Goal: Information Seeking & Learning: Learn about a topic

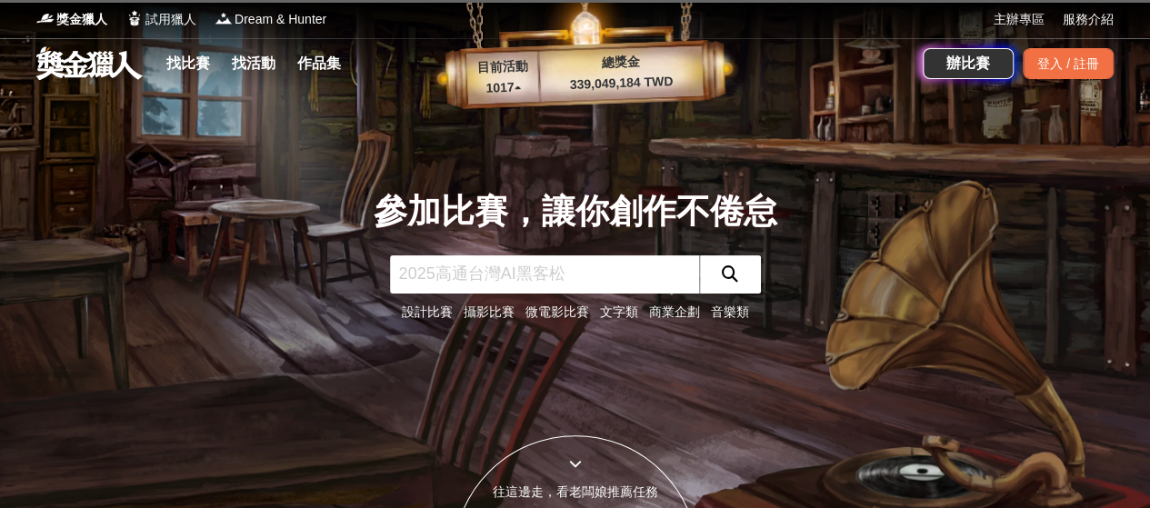
click at [583, 285] on input "text" at bounding box center [544, 274] width 309 height 38
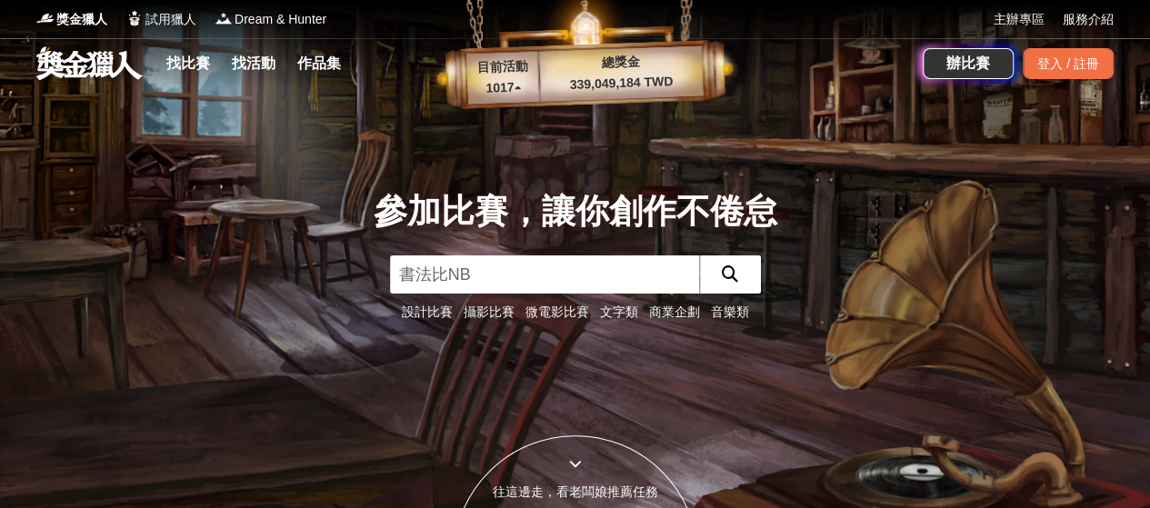
type input "書法比賽"
click button "submit" at bounding box center [730, 274] width 62 height 38
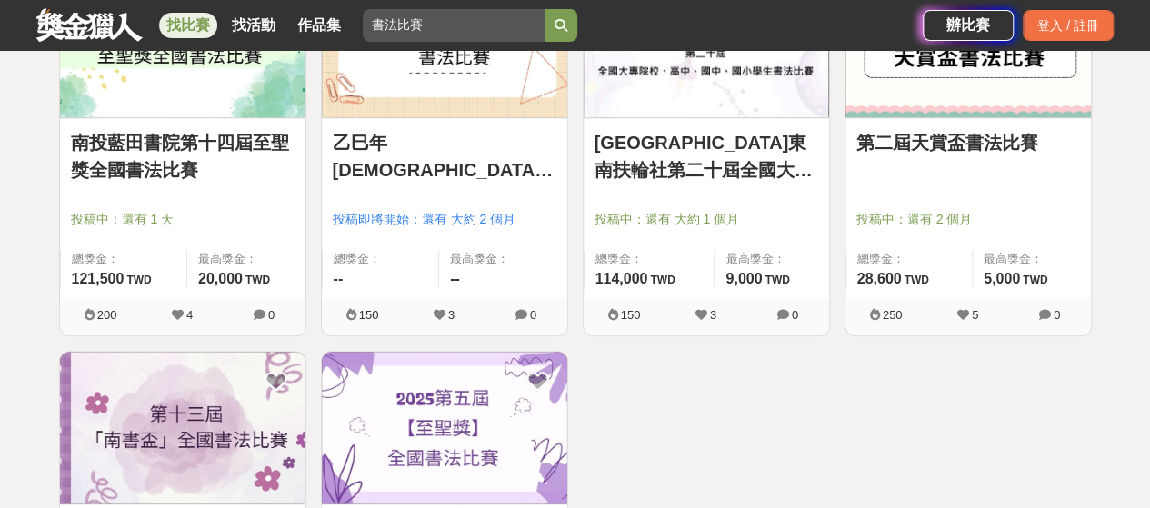
scroll to position [727, 0]
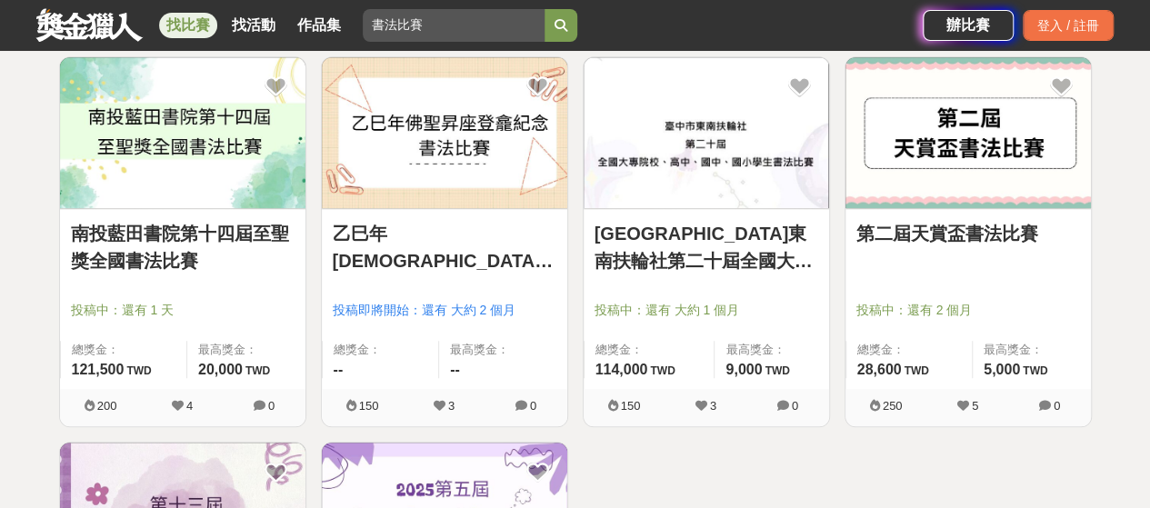
click at [498, 239] on link "乙巳年[DEMOGRAPHIC_DATA]聖昇座登龕紀念書法比賽" at bounding box center [445, 247] width 224 height 55
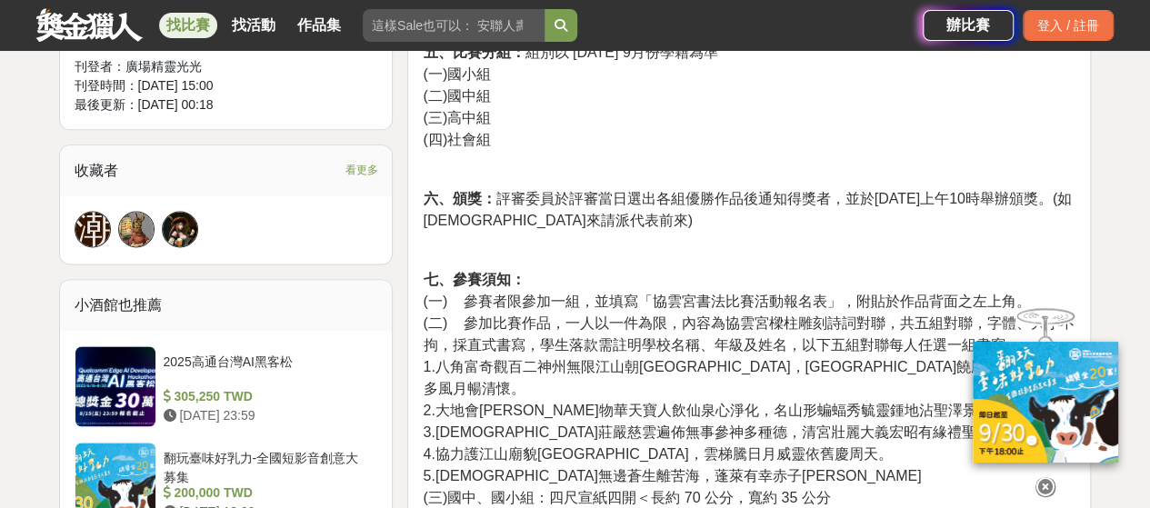
scroll to position [1182, 0]
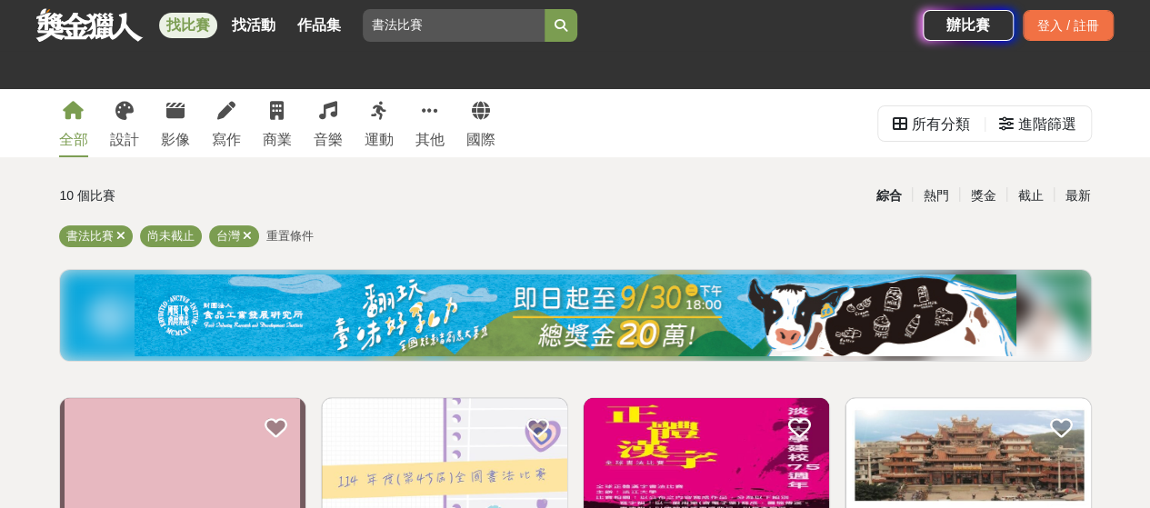
scroll to position [273, 0]
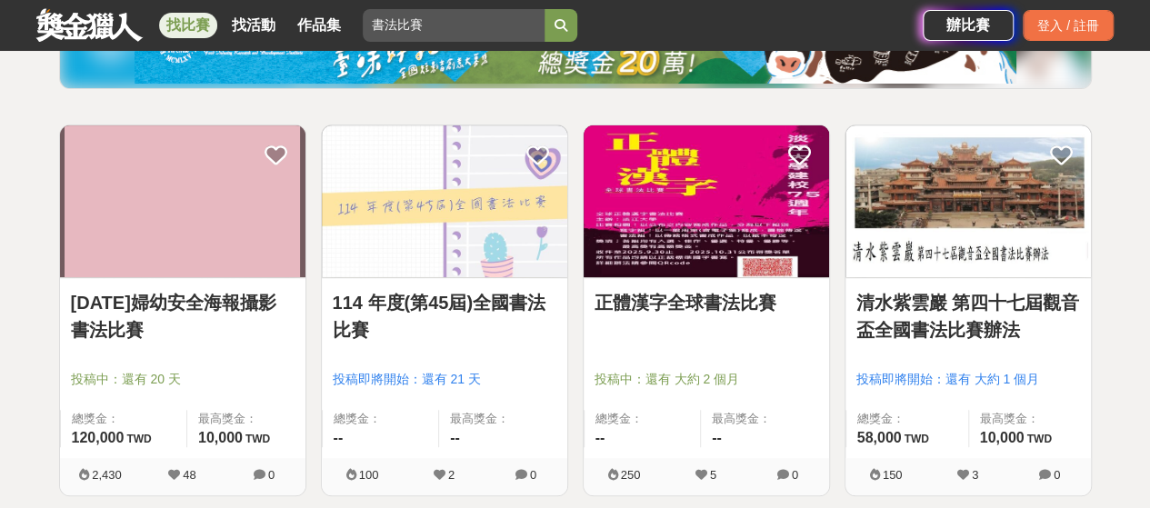
click at [463, 318] on link "114 年度(第45屆)全國書法比賽" at bounding box center [445, 316] width 224 height 55
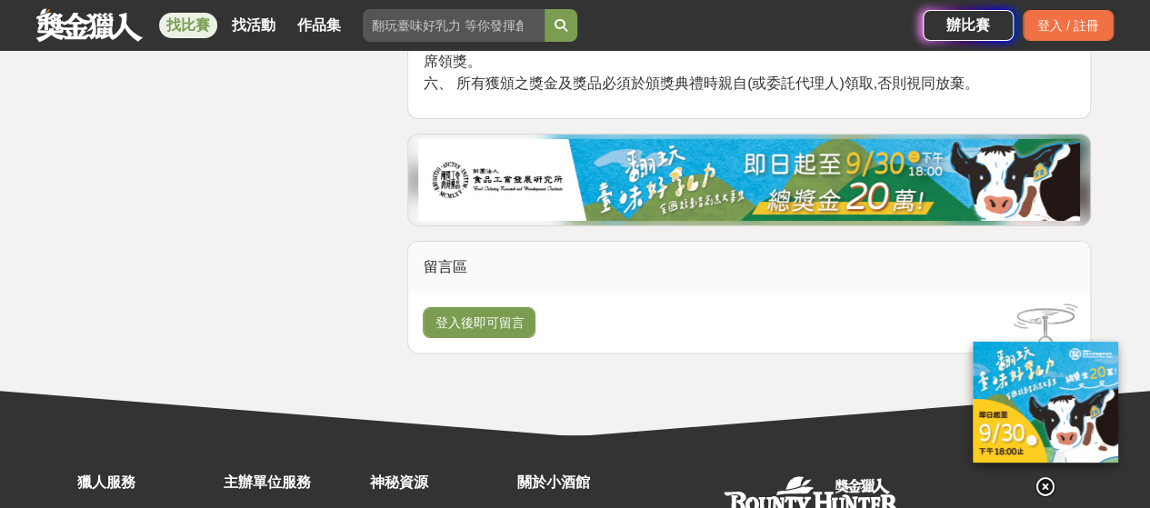
scroll to position [3265, 0]
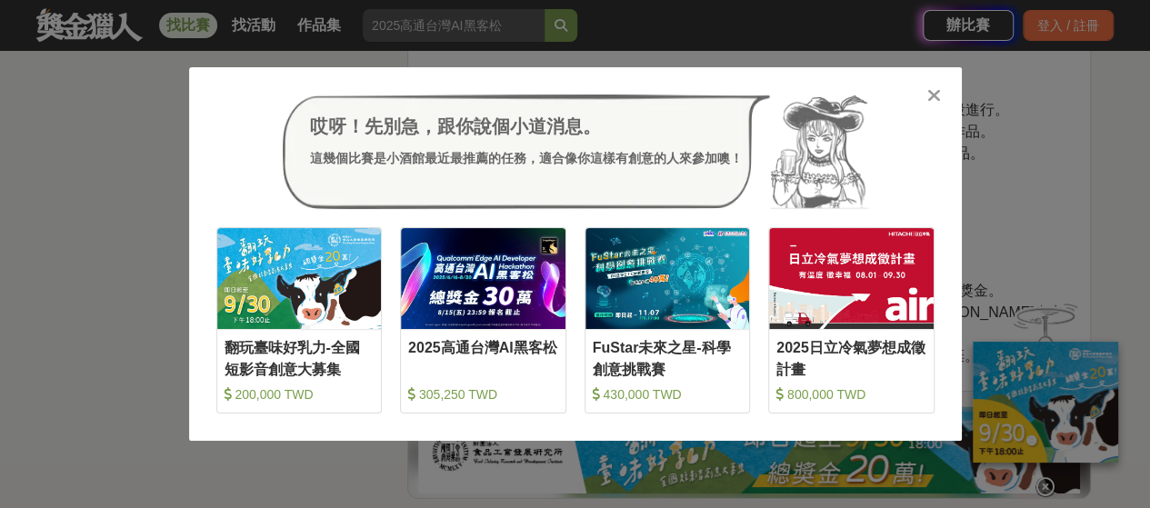
click at [933, 94] on icon at bounding box center [934, 95] width 14 height 18
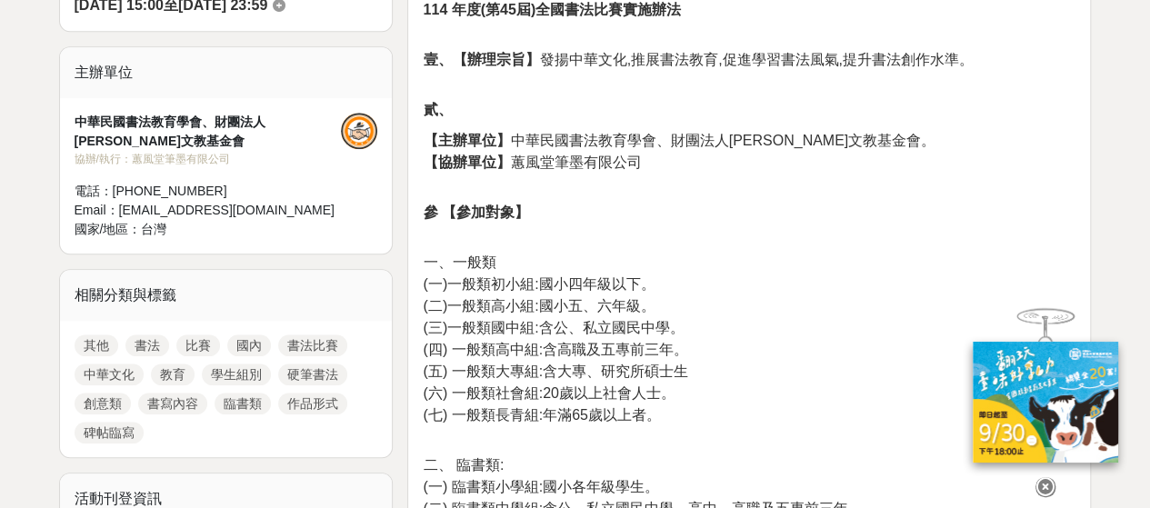
scroll to position [0, 0]
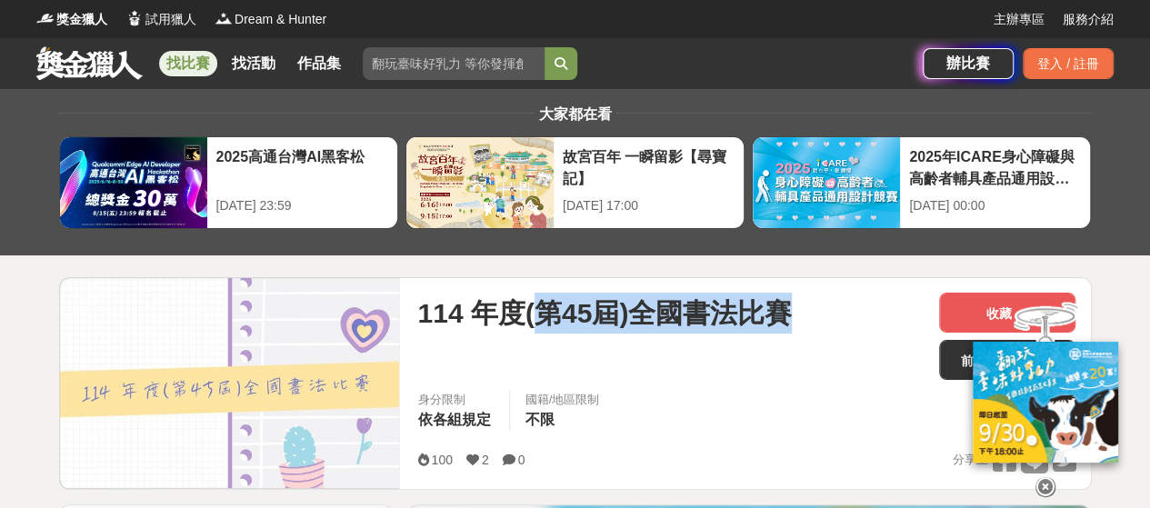
drag, startPoint x: 528, startPoint y: 310, endPoint x: 777, endPoint y: 320, distance: 249.3
click at [777, 320] on span "114 年度(第45屆)全國書法比賽" at bounding box center [604, 313] width 375 height 41
copy span "第45屆)全國書法比賽"
